Goal: Browse casually

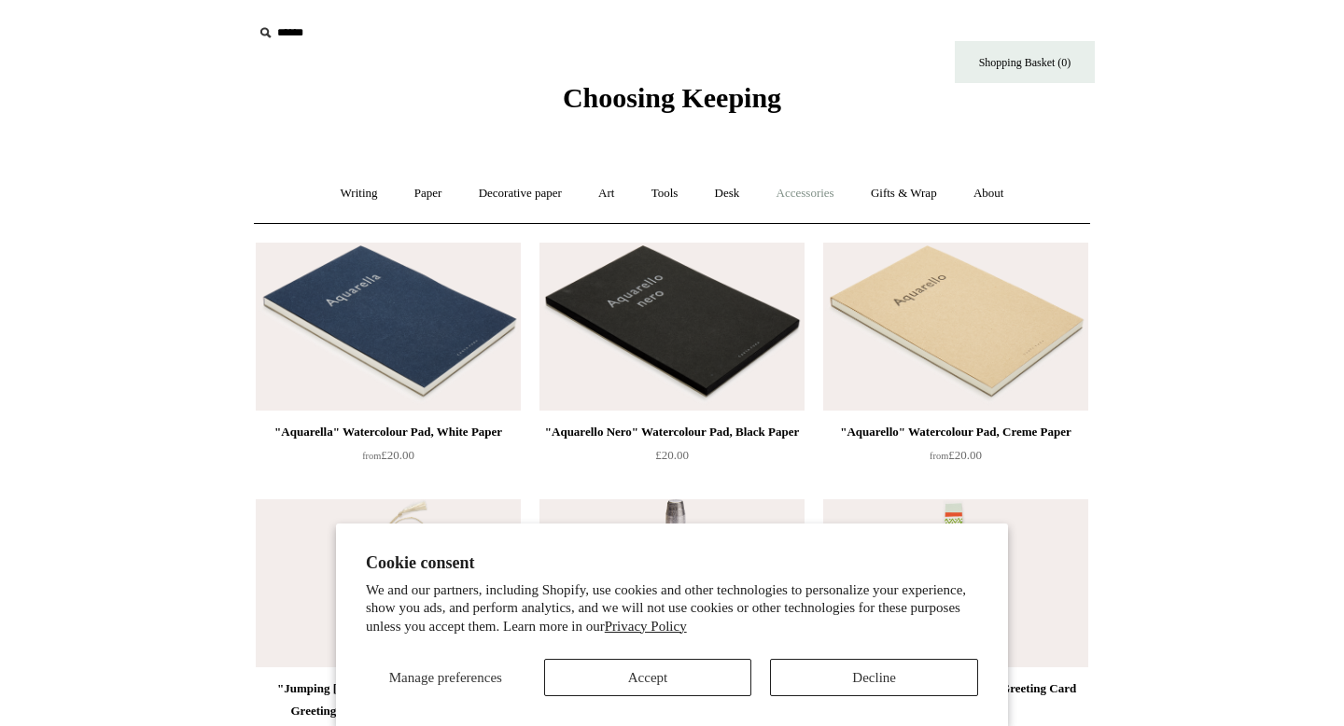
click at [800, 192] on link "Accessories +" at bounding box center [805, 193] width 91 height 49
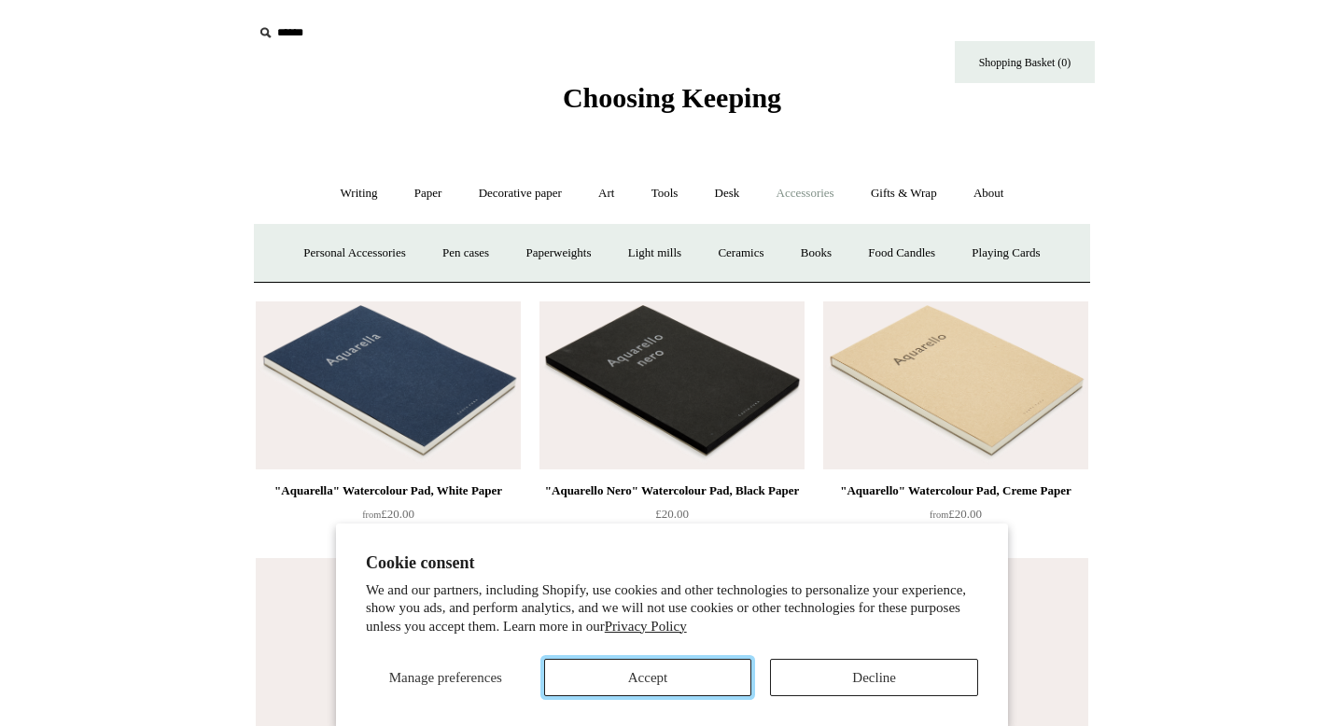
click at [650, 671] on button "Accept" at bounding box center [648, 677] width 208 height 37
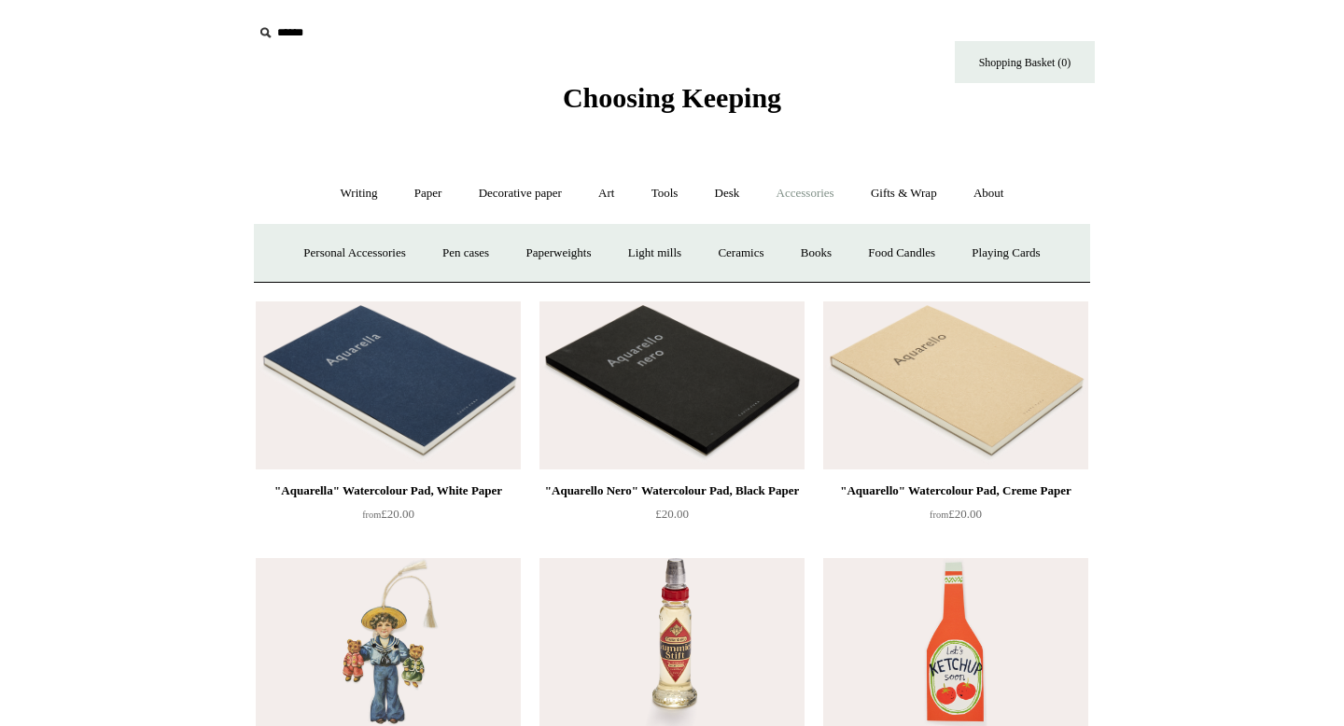
click at [810, 192] on link "Accessories -" at bounding box center [805, 193] width 91 height 49
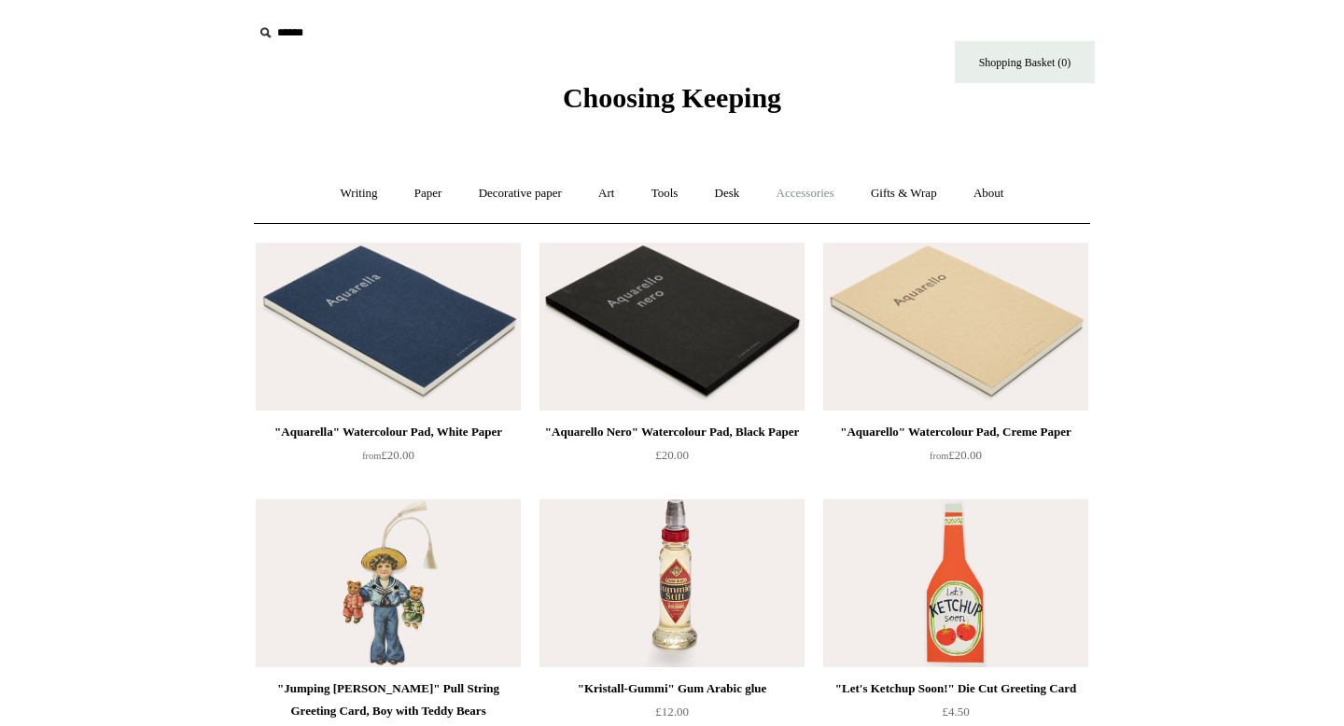
click at [811, 192] on link "Accessories +" at bounding box center [805, 193] width 91 height 49
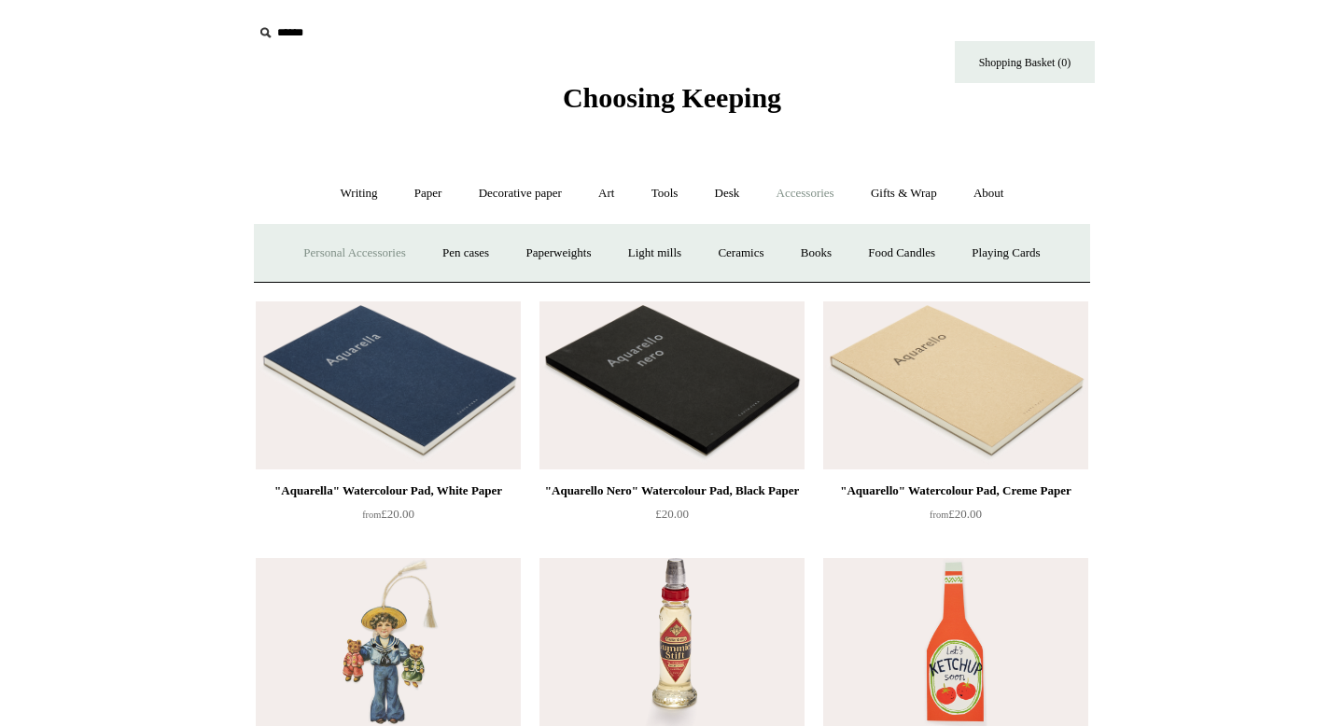
click at [348, 260] on link "Personal Accessories +" at bounding box center [354, 253] width 135 height 49
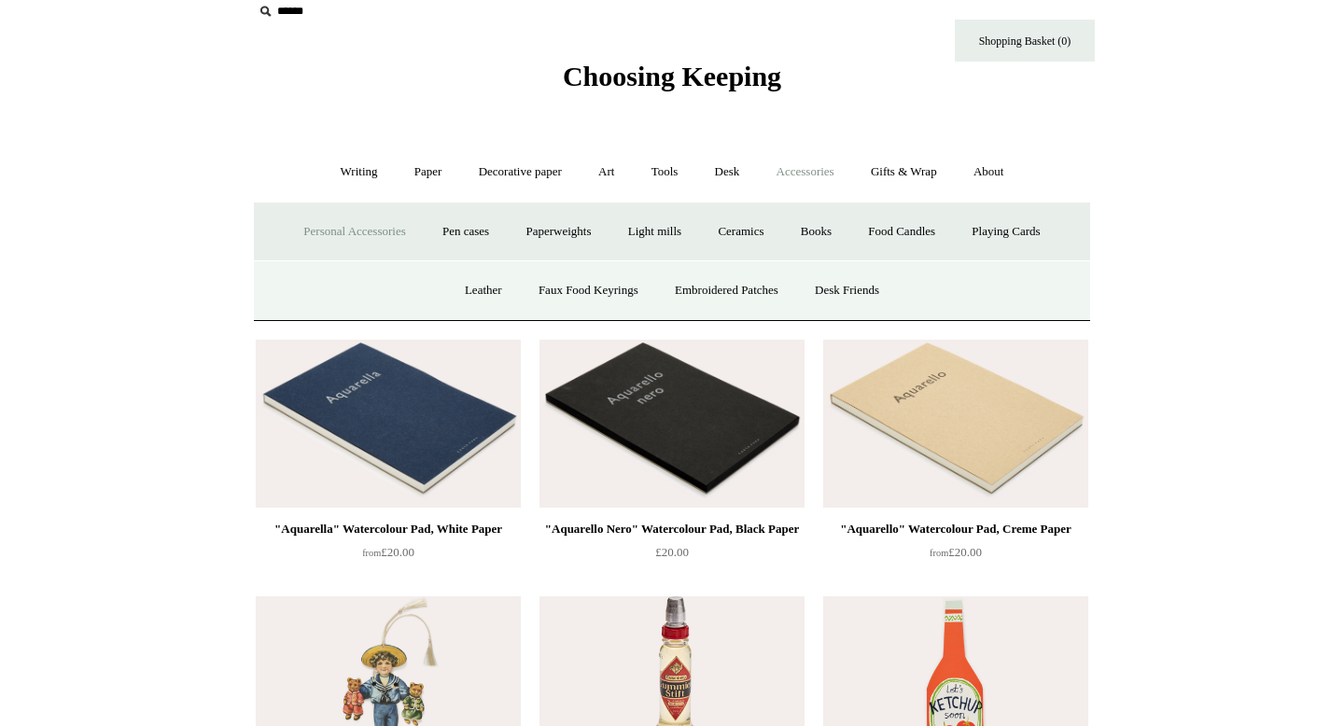
scroll to position [22, 0]
click at [704, 287] on link "Embroidered Patches" at bounding box center [726, 289] width 137 height 49
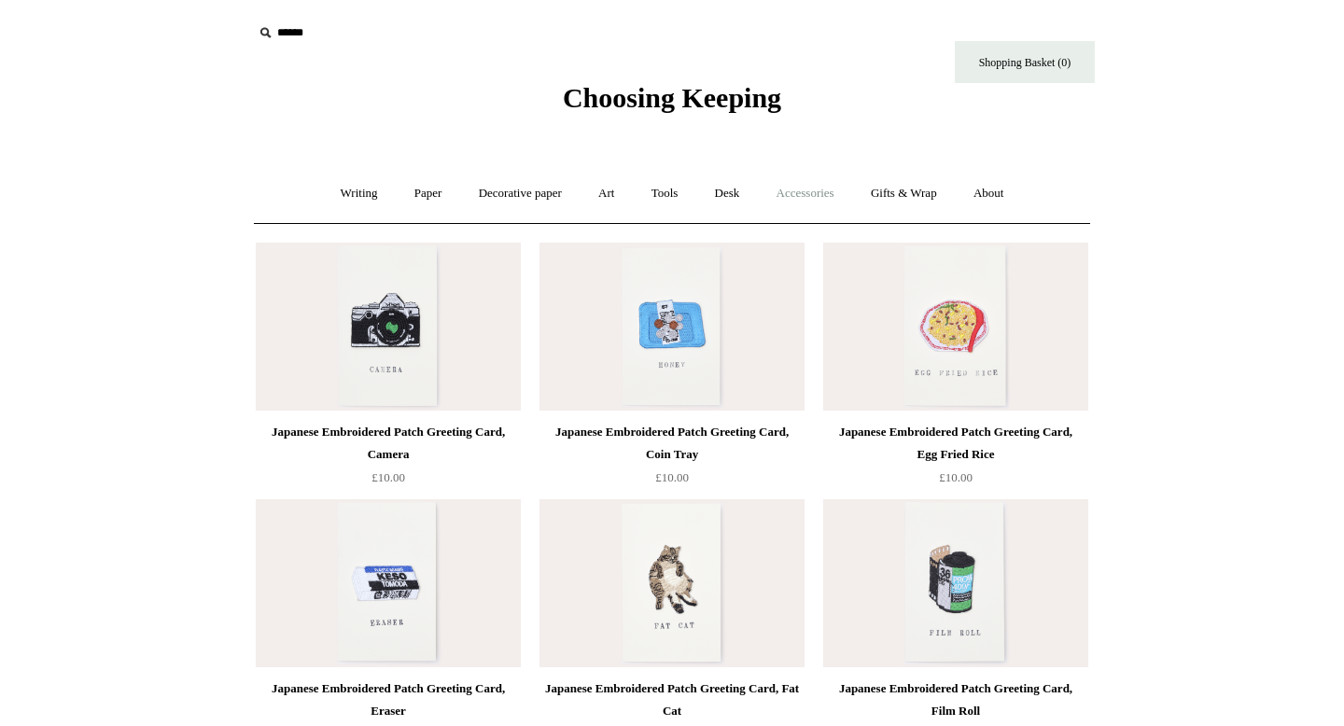
click at [802, 202] on link "Accessories +" at bounding box center [805, 193] width 91 height 49
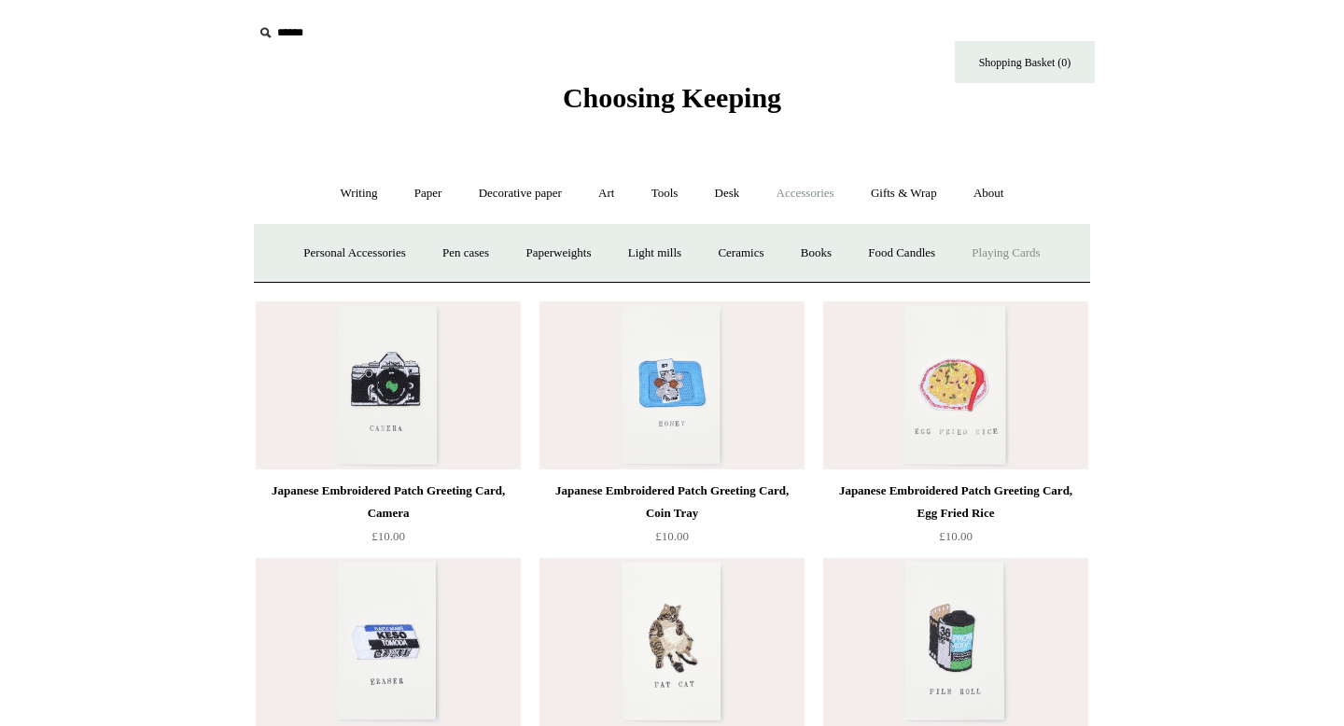
click at [1018, 256] on link "Playing Cards" at bounding box center [1006, 253] width 102 height 49
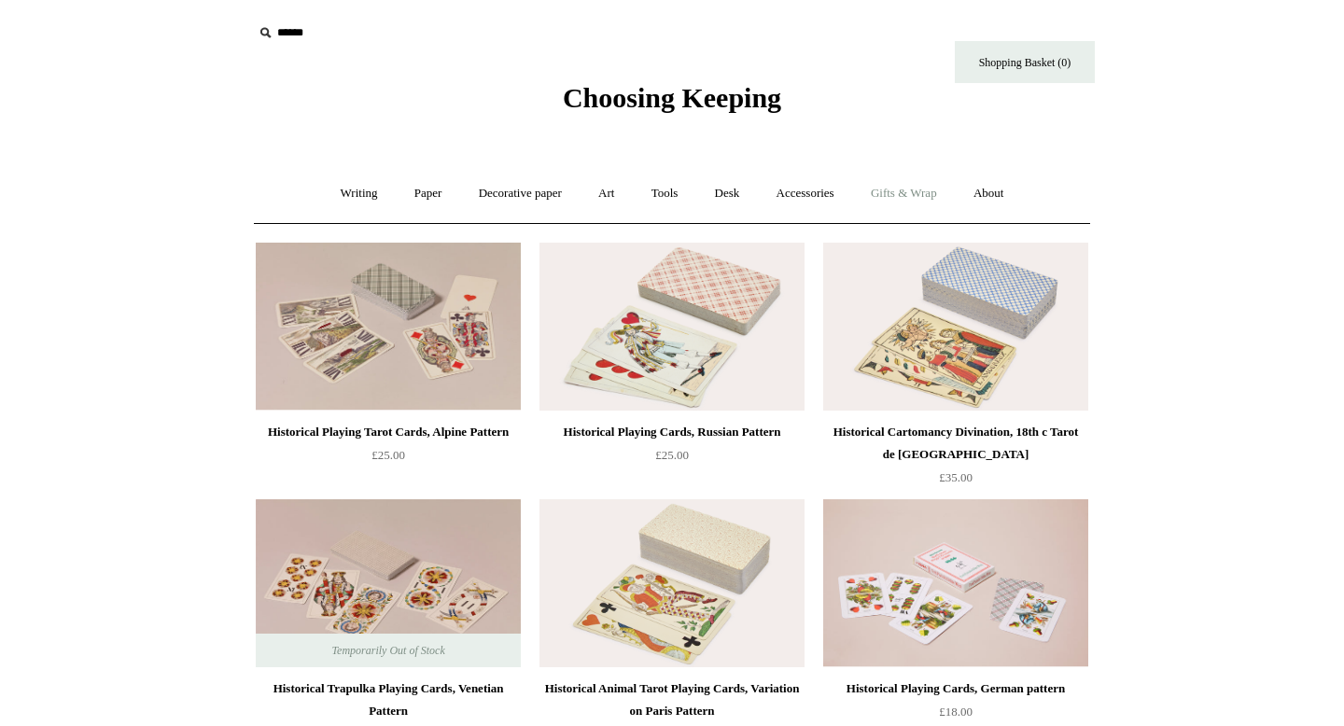
click at [904, 196] on link "Gifts & Wrap +" at bounding box center [904, 193] width 100 height 49
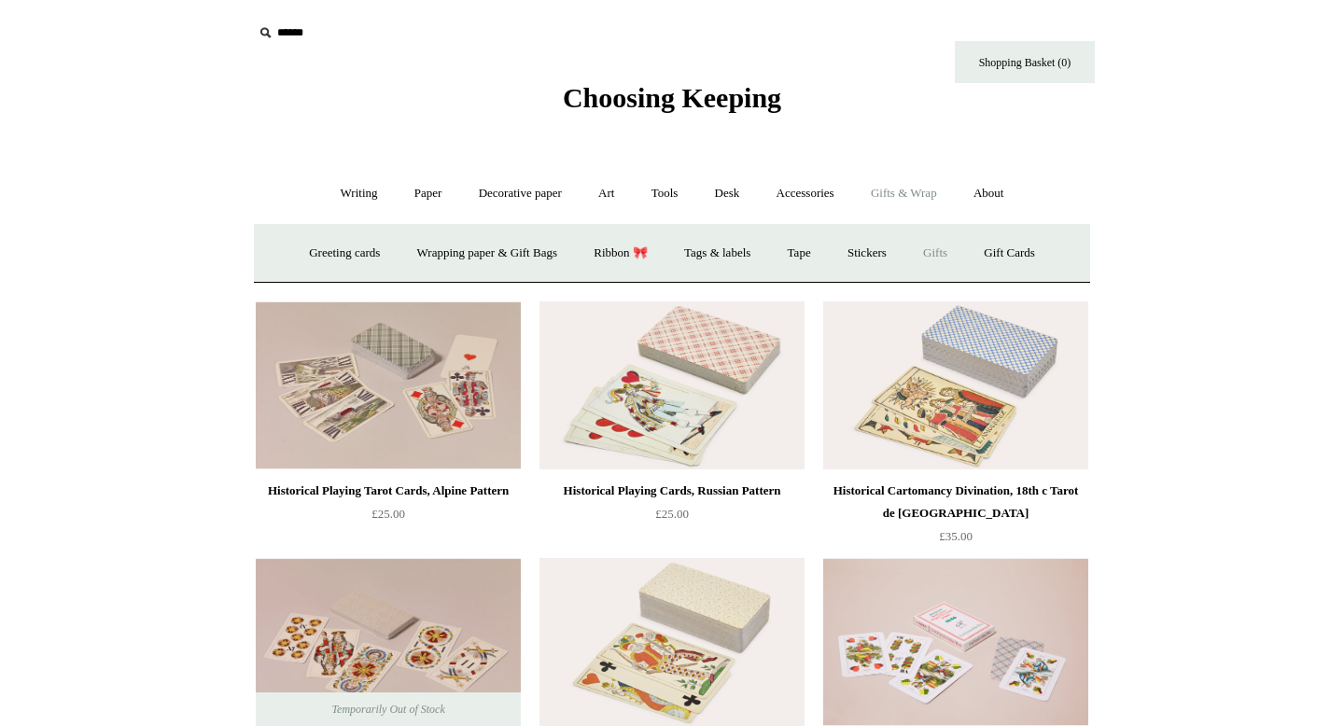
click at [963, 256] on link "Gifts +" at bounding box center [935, 253] width 58 height 49
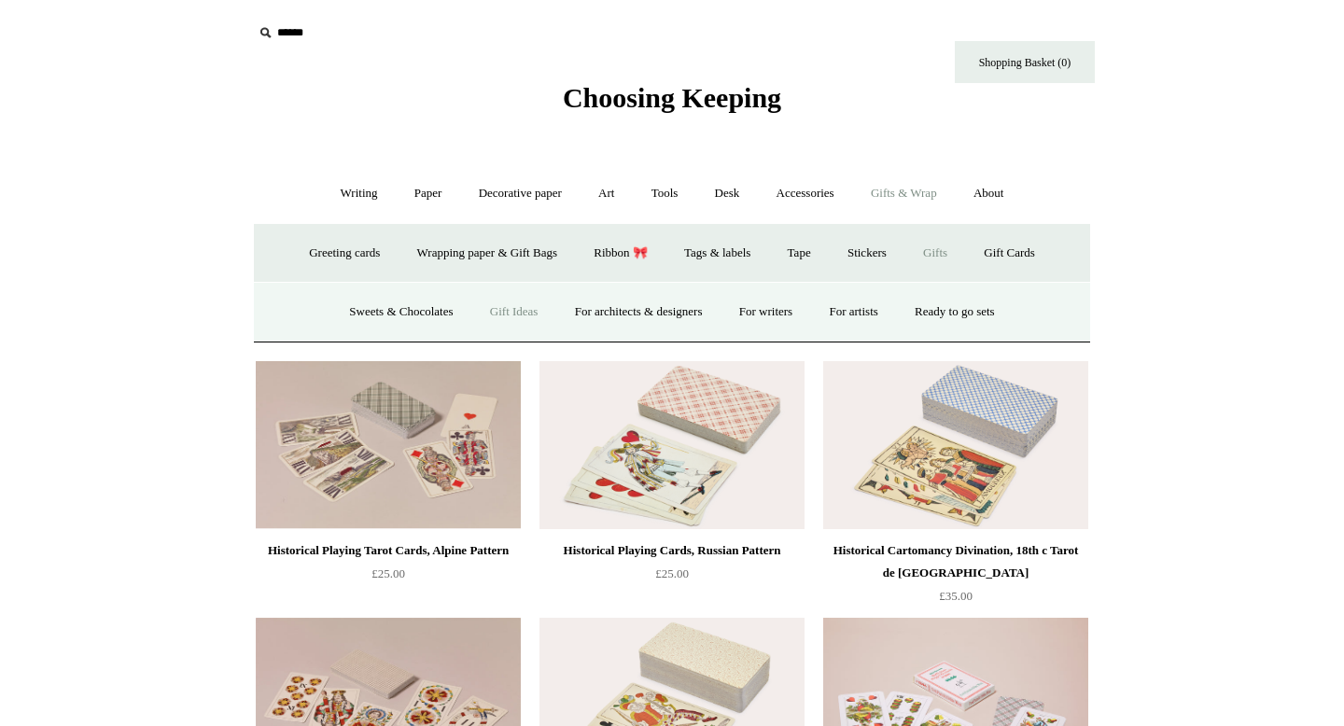
click at [476, 308] on link "Gift Ideas" at bounding box center [514, 311] width 82 height 49
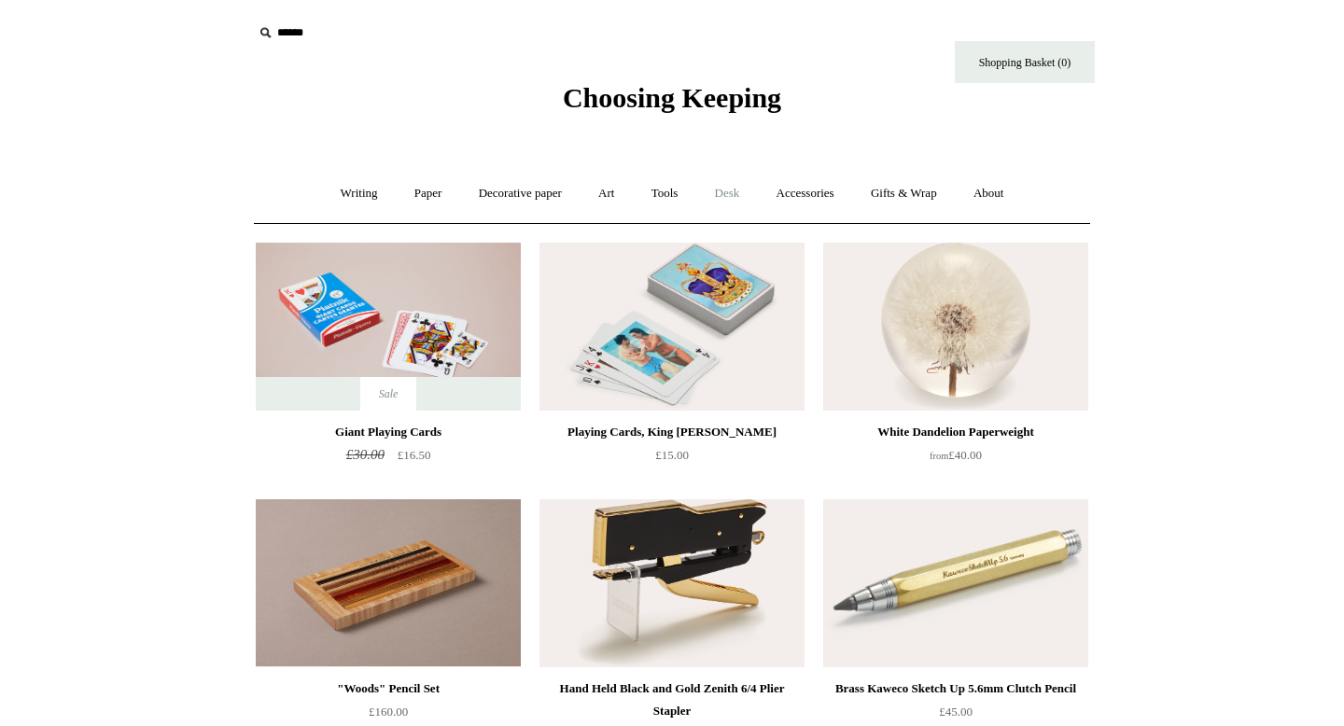
click at [724, 203] on link "Desk +" at bounding box center [727, 193] width 59 height 49
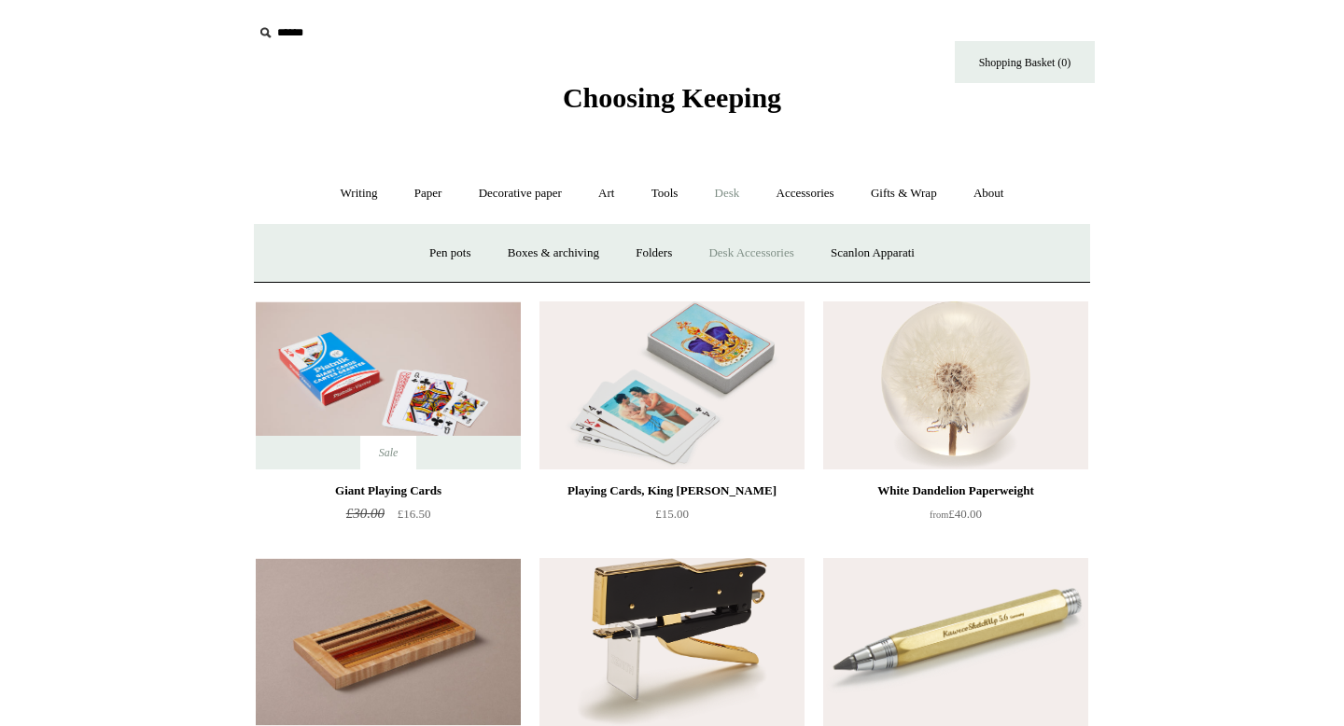
click at [764, 259] on link "Desk Accessories" at bounding box center [751, 253] width 119 height 49
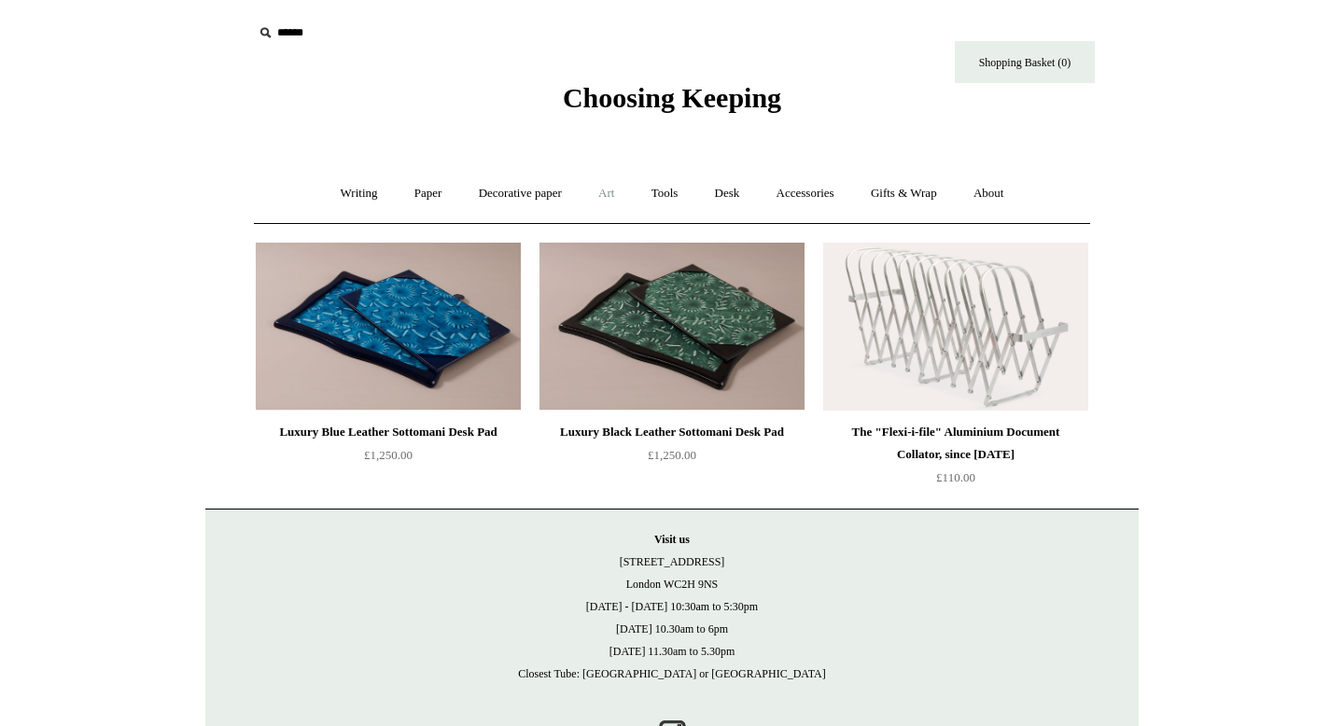
click at [613, 195] on link "Art +" at bounding box center [606, 193] width 49 height 49
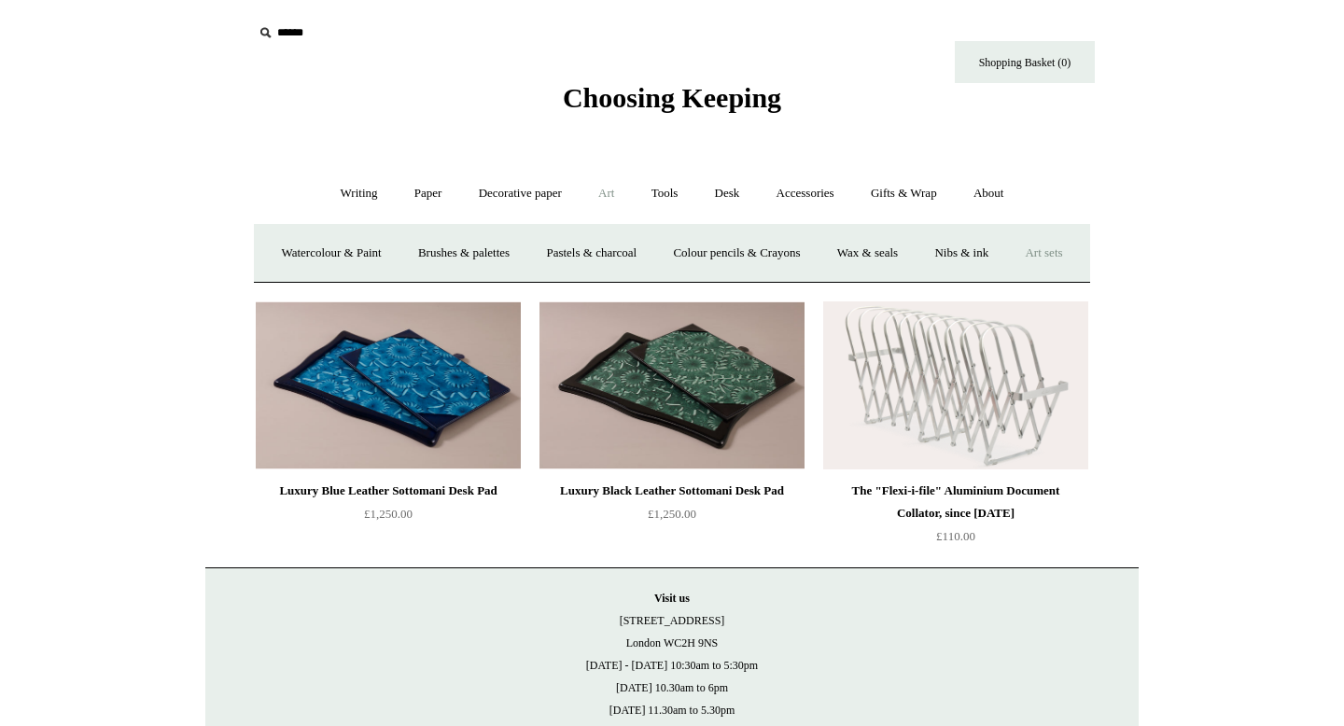
click at [1008, 278] on link "Art sets" at bounding box center [1043, 253] width 71 height 49
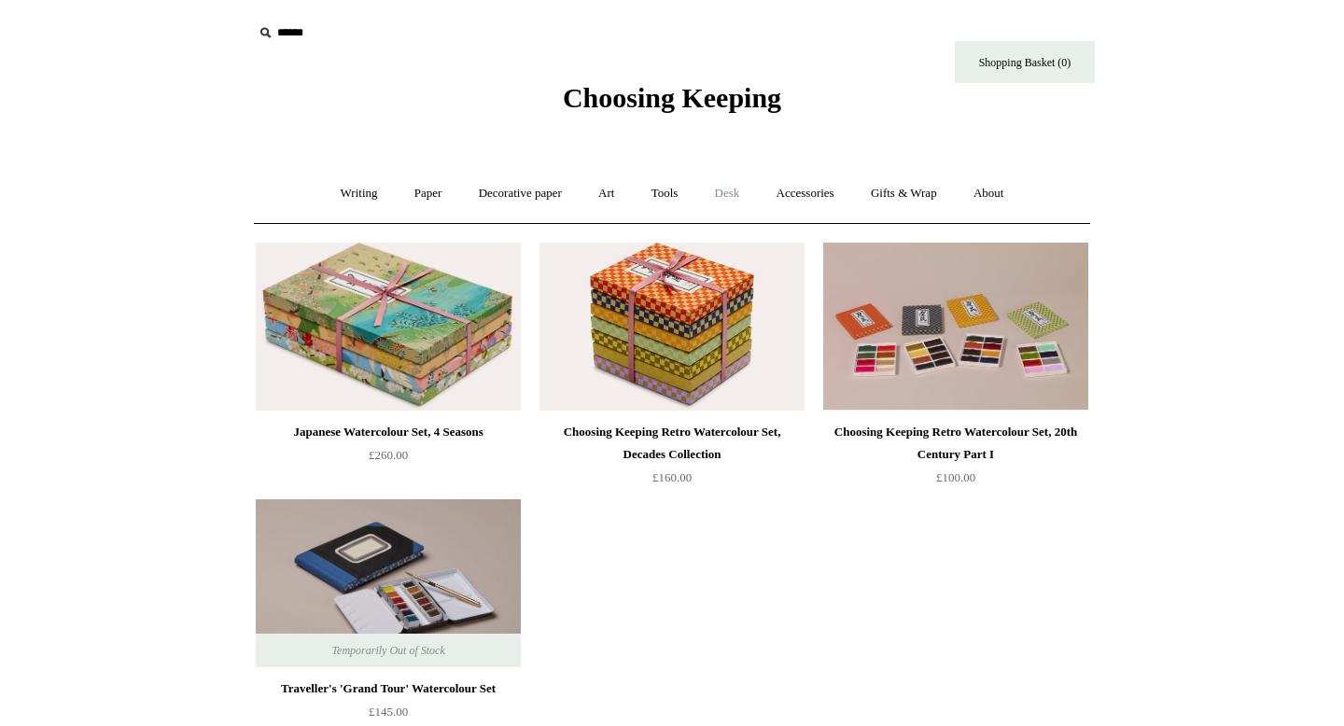
click at [736, 190] on link "Desk +" at bounding box center [727, 193] width 59 height 49
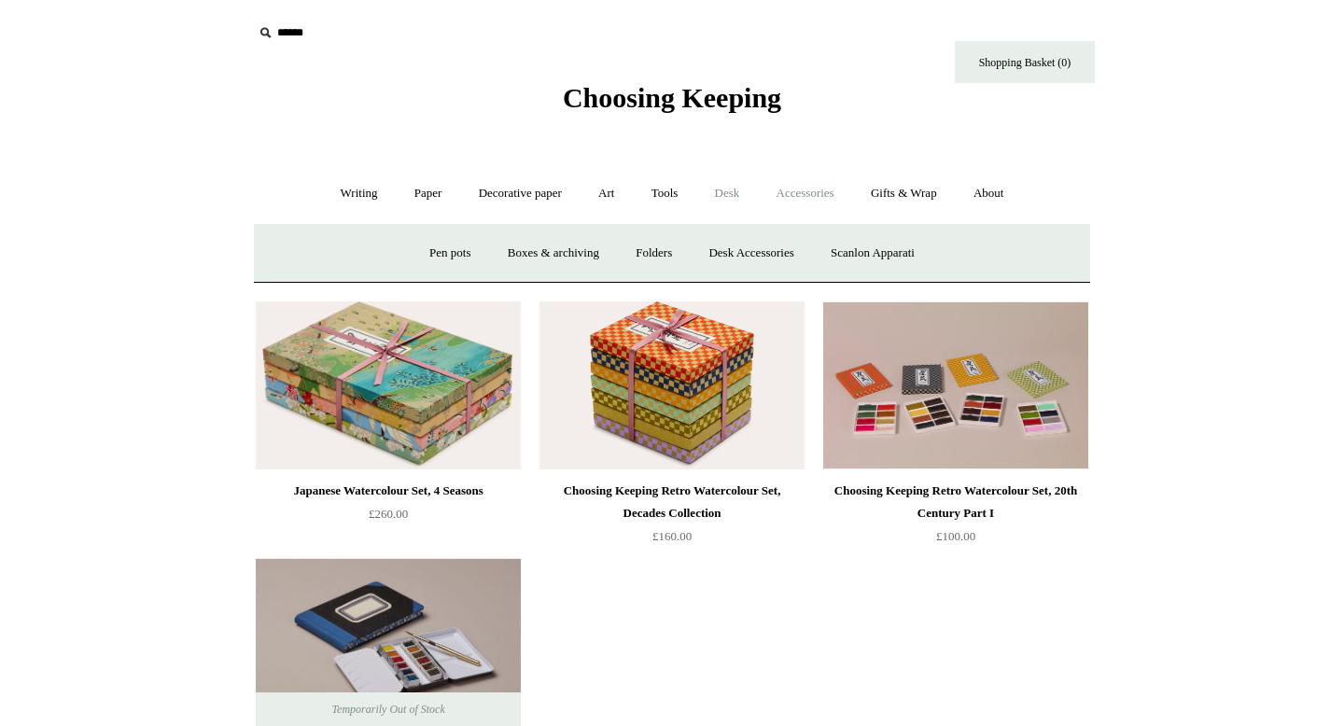
click at [795, 189] on link "Accessories +" at bounding box center [805, 193] width 91 height 49
click at [738, 248] on link "Ceramics +" at bounding box center [740, 253] width 79 height 49
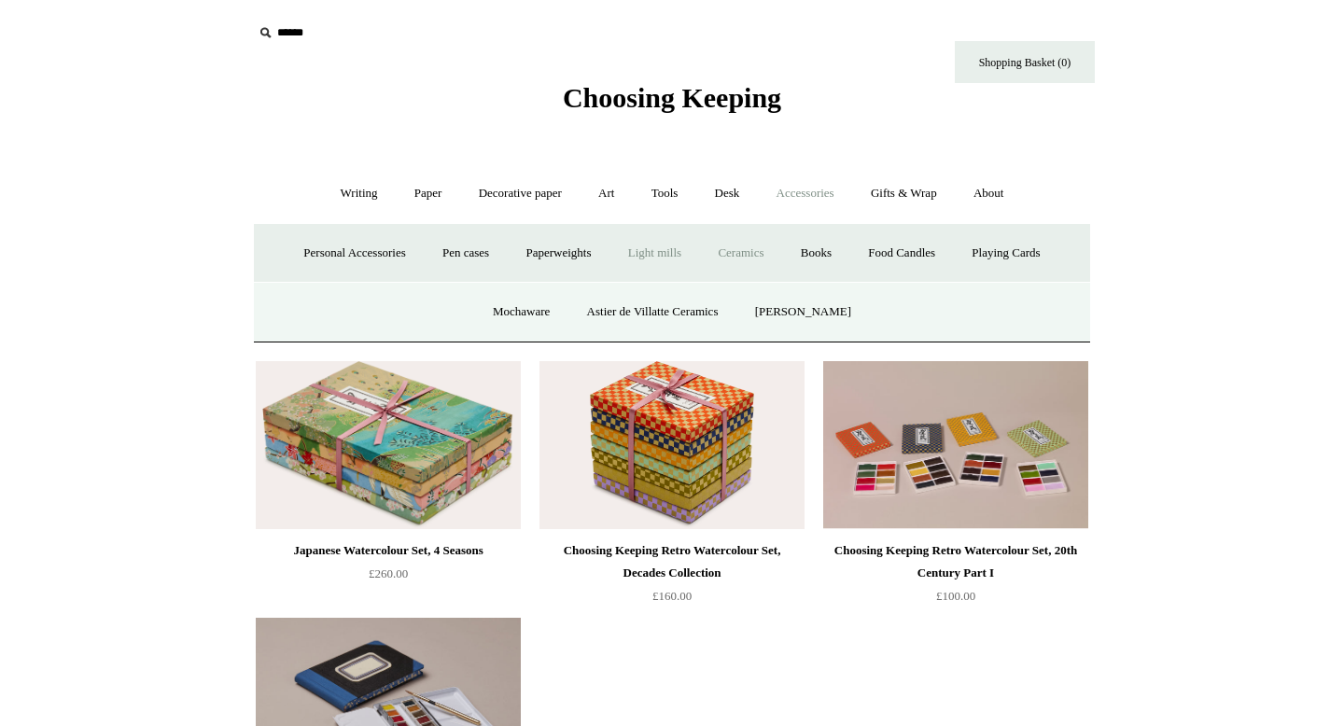
click at [647, 255] on link "Light mills" at bounding box center [654, 253] width 87 height 49
